Goal: Information Seeking & Learning: Understand process/instructions

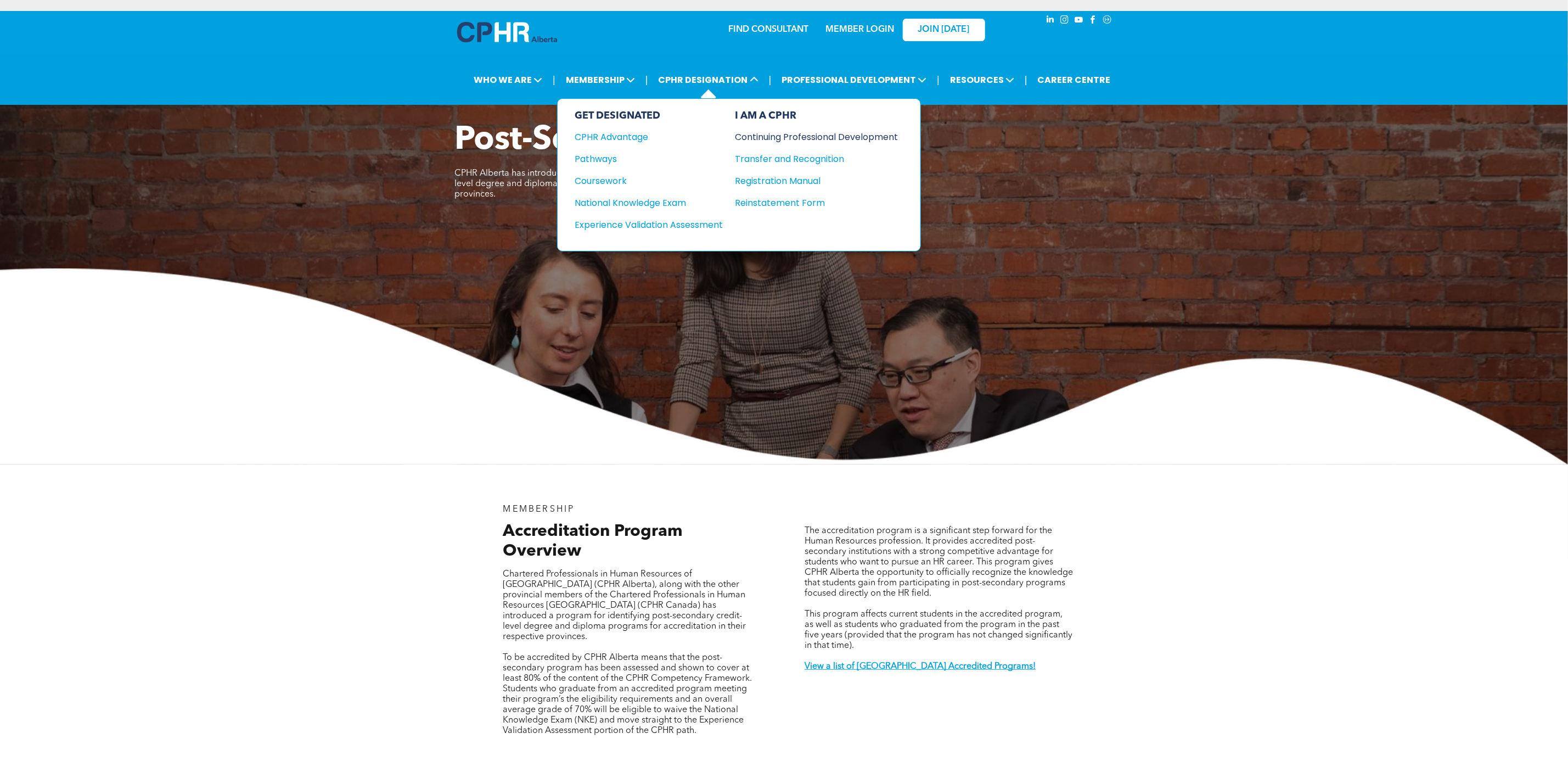
click at [797, 132] on div "Continuing Professional Development" at bounding box center [809, 137] width 147 height 14
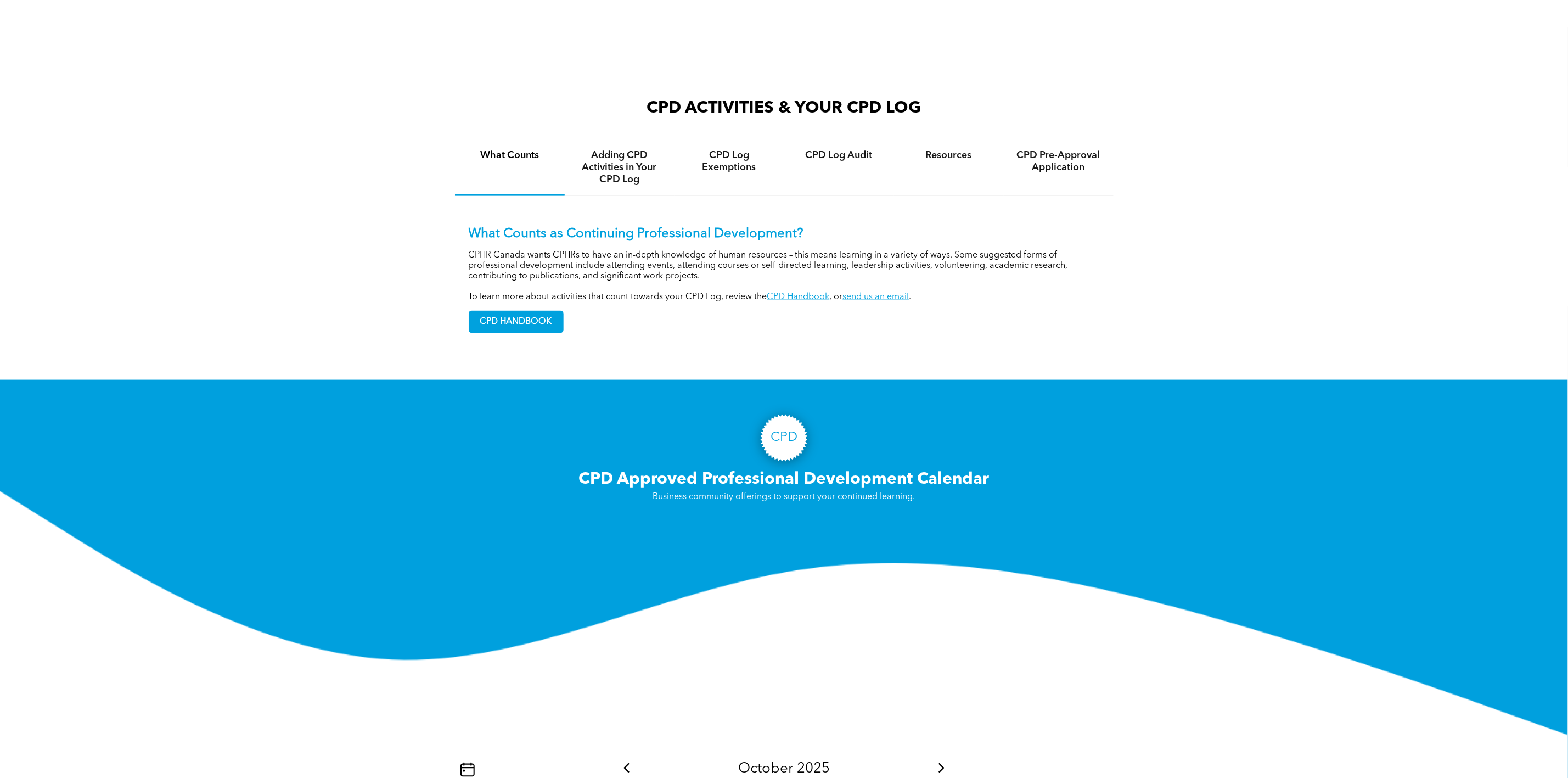
scroll to position [658, 0]
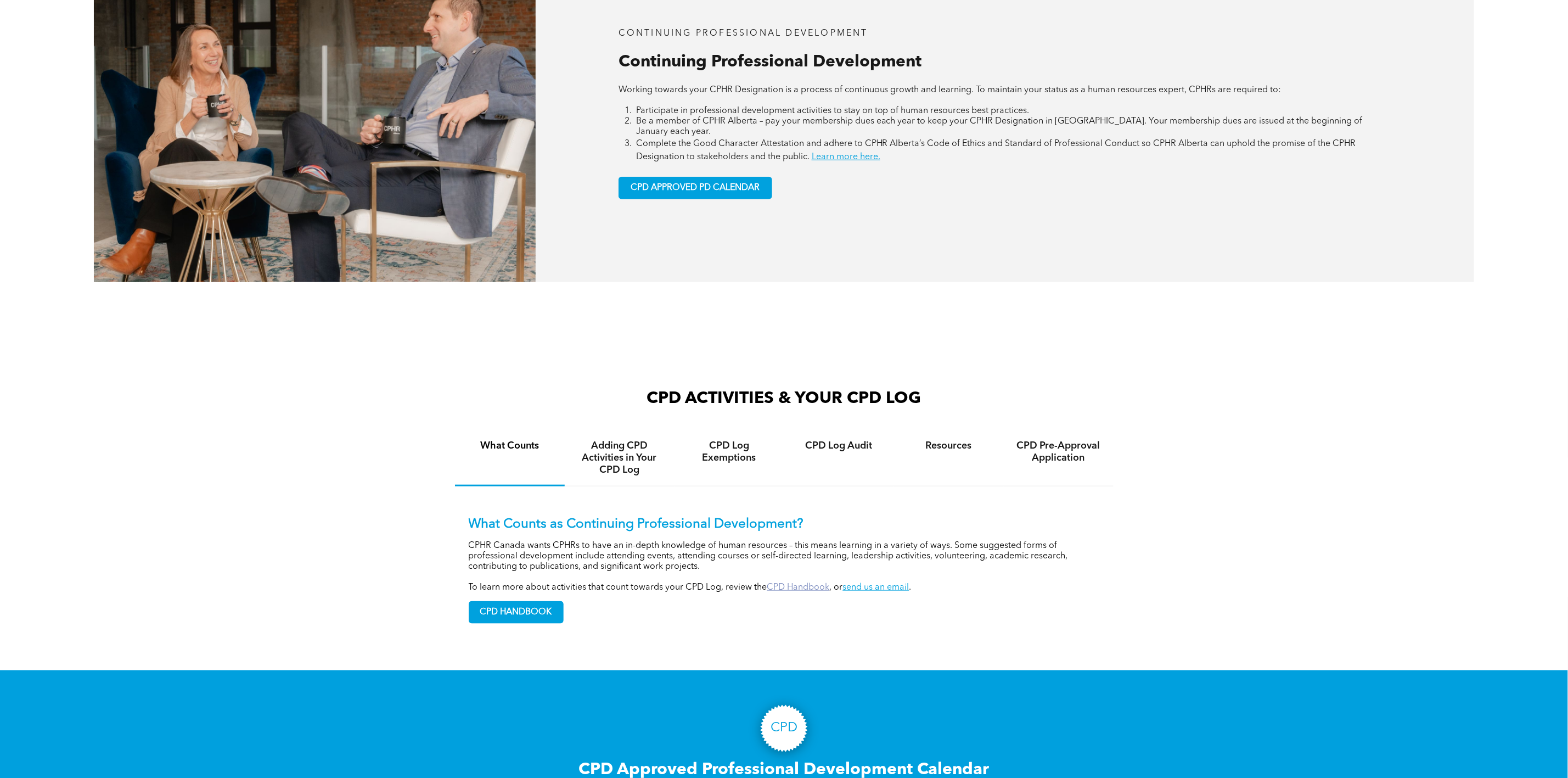
click at [793, 582] on link "CPD Handbook" at bounding box center [798, 587] width 62 height 9
drag, startPoint x: 456, startPoint y: 578, endPoint x: 832, endPoint y: 575, distance: 376.0
click at [832, 575] on div "What Counts as Continuing Professional Development? CPHR Canada wants CPHRs to …" at bounding box center [784, 561] width 658 height 151
copy p "To learn more about activities that count towards your CPD Log, review the CPD …"
